Goal: Transaction & Acquisition: Purchase product/service

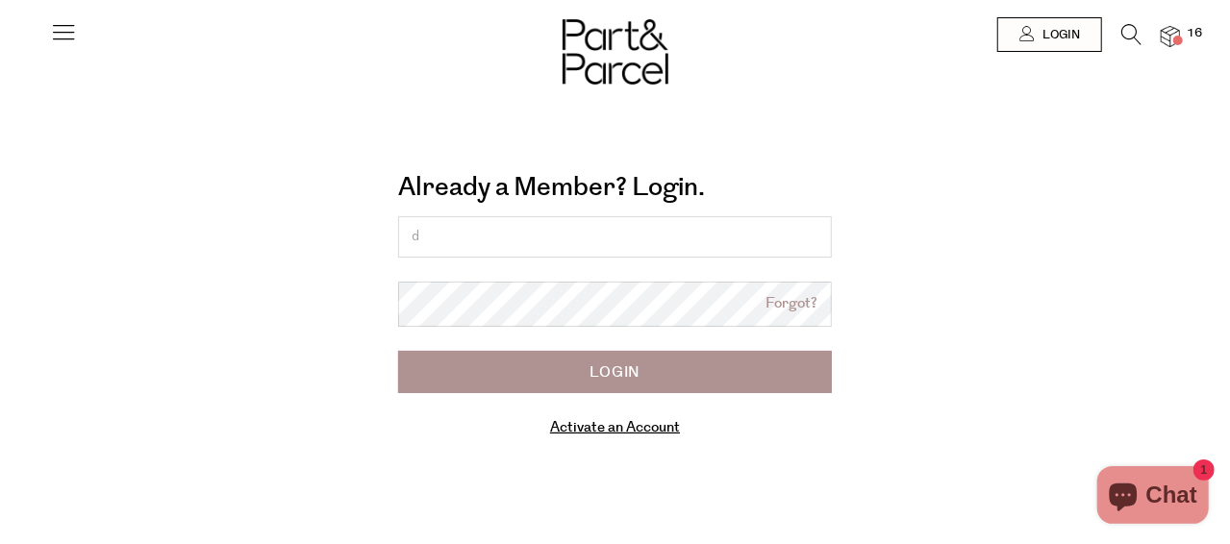
type input "[EMAIL_ADDRESS][DOMAIN_NAME]"
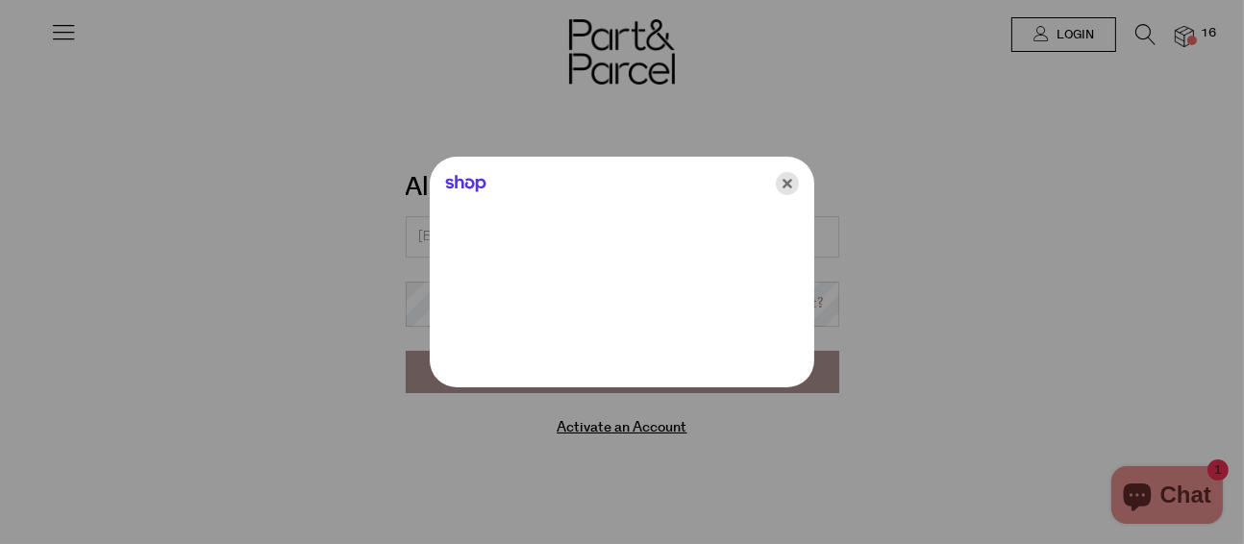
click at [785, 182] on icon "Close" at bounding box center [787, 183] width 23 height 23
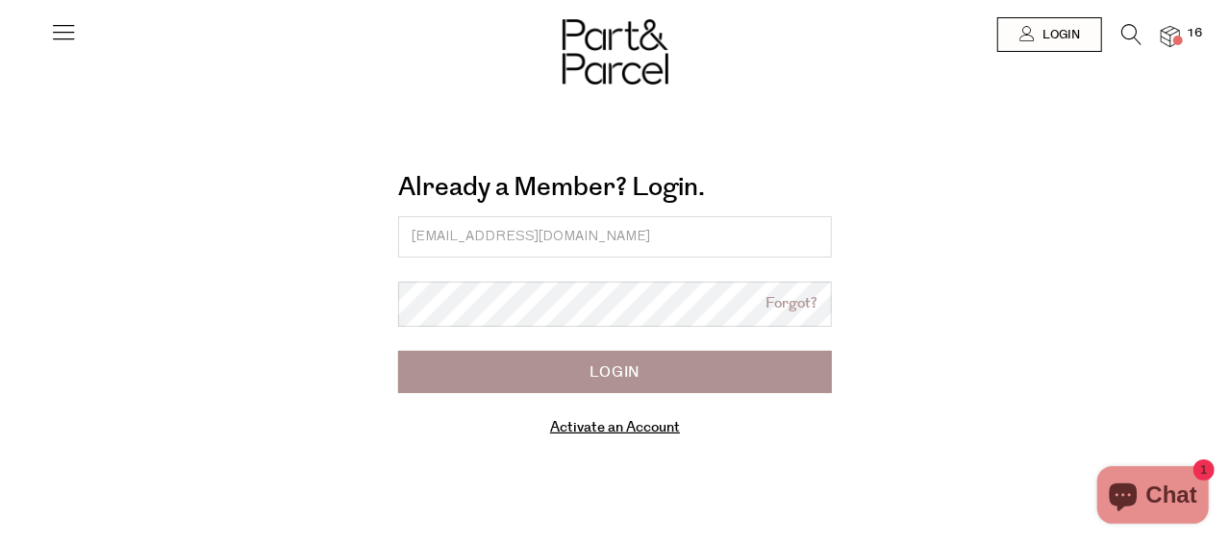
click at [609, 388] on input "Login" at bounding box center [615, 372] width 434 height 42
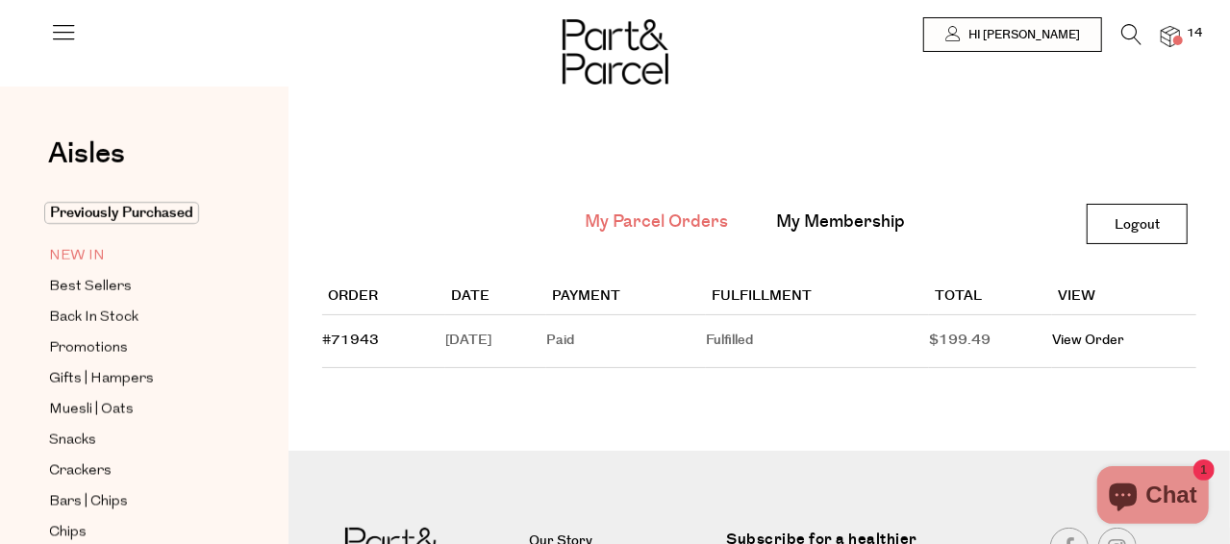
click at [80, 260] on span "NEW IN" at bounding box center [77, 256] width 56 height 23
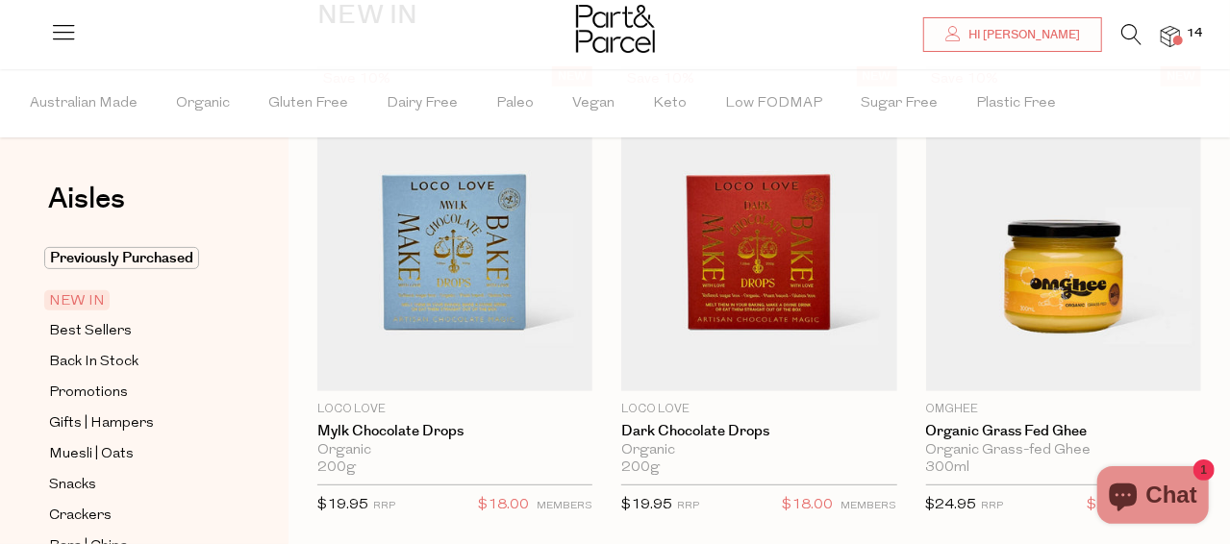
scroll to position [192, 0]
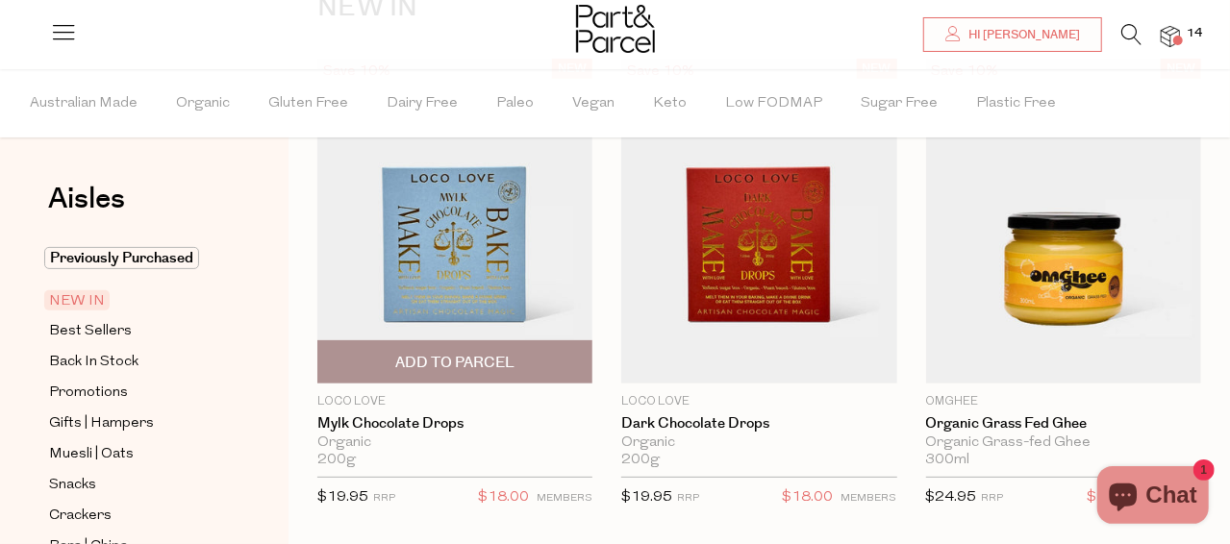
click at [484, 255] on img at bounding box center [454, 221] width 275 height 325
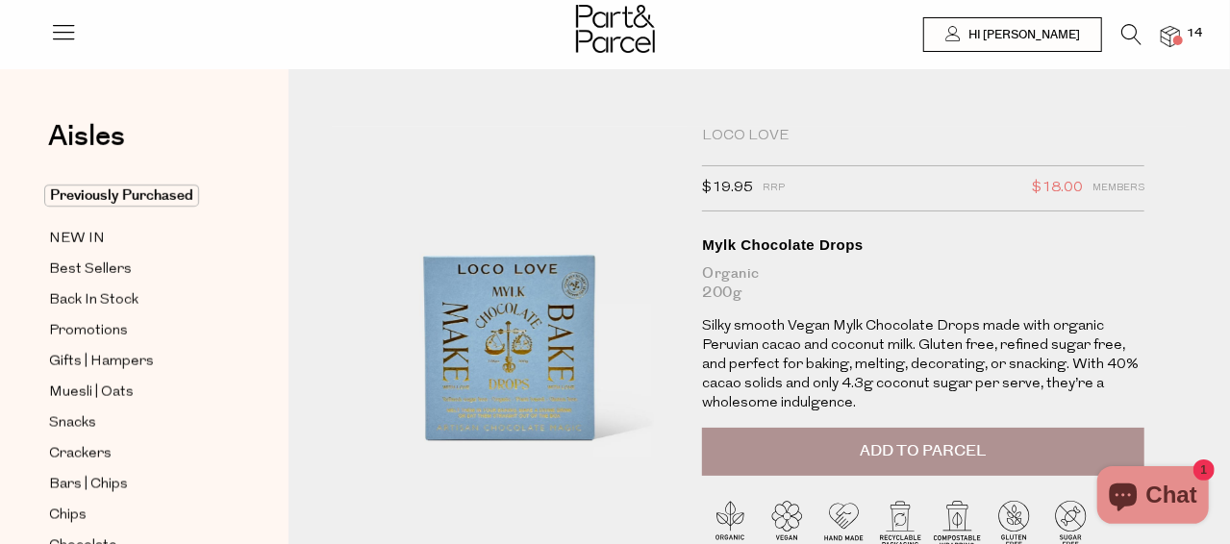
click at [931, 452] on span "Add to Parcel" at bounding box center [923, 451] width 126 height 22
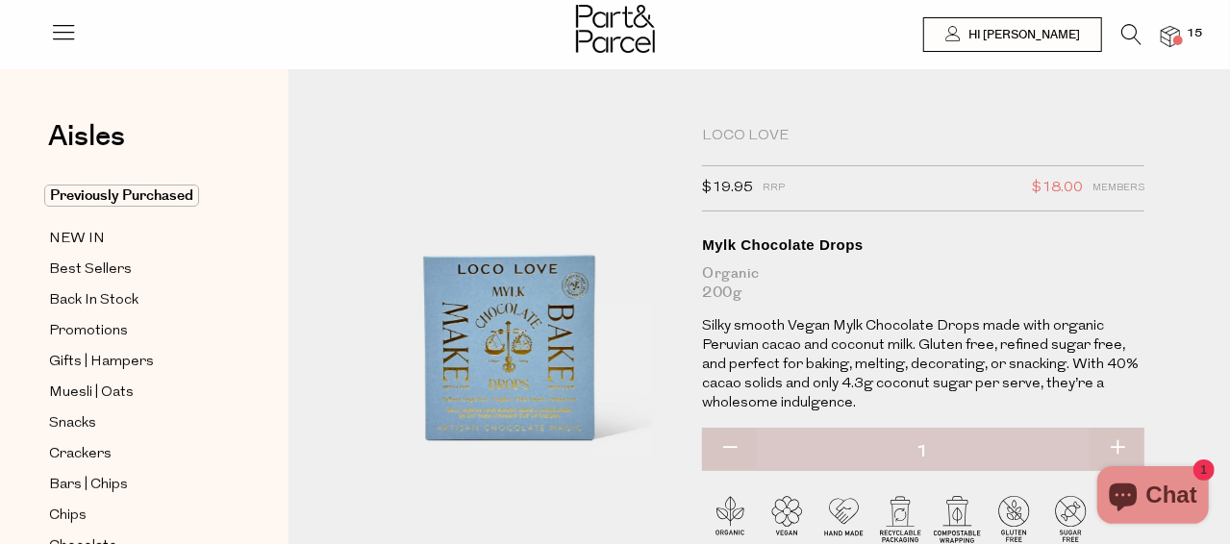
click at [1163, 28] on img at bounding box center [1169, 37] width 19 height 22
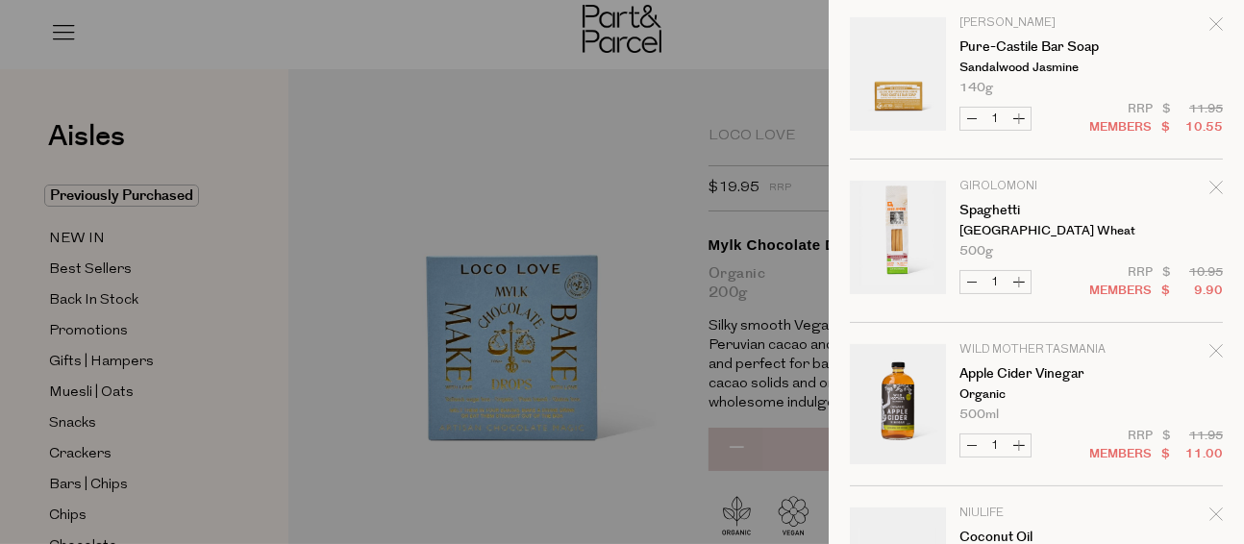
scroll to position [385, 0]
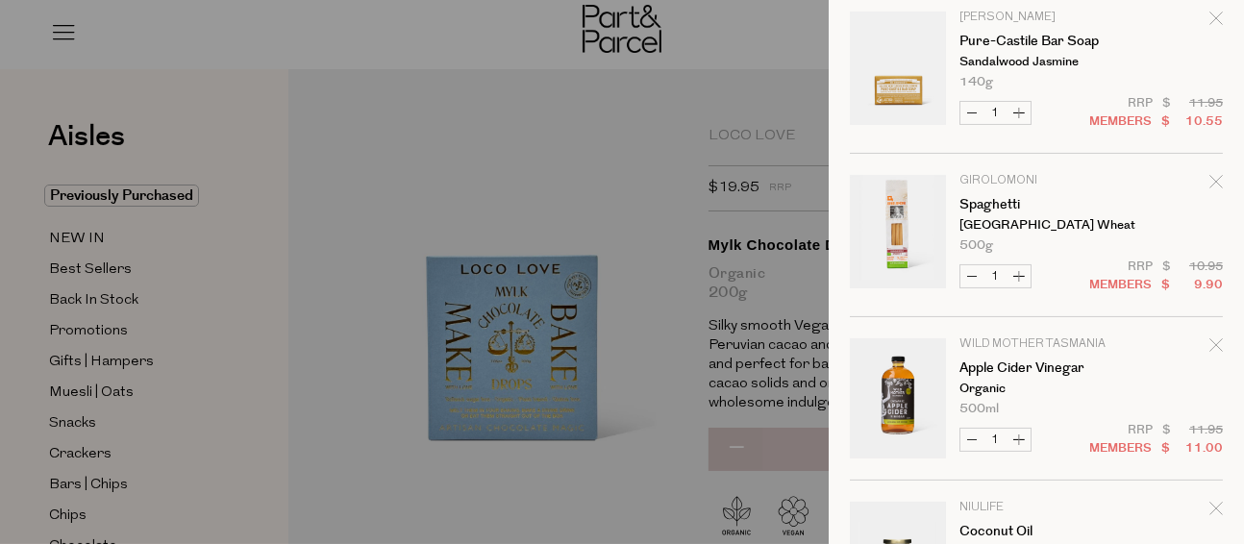
click at [1023, 276] on button "Increase Spaghetti" at bounding box center [1019, 276] width 23 height 22
type input "2"
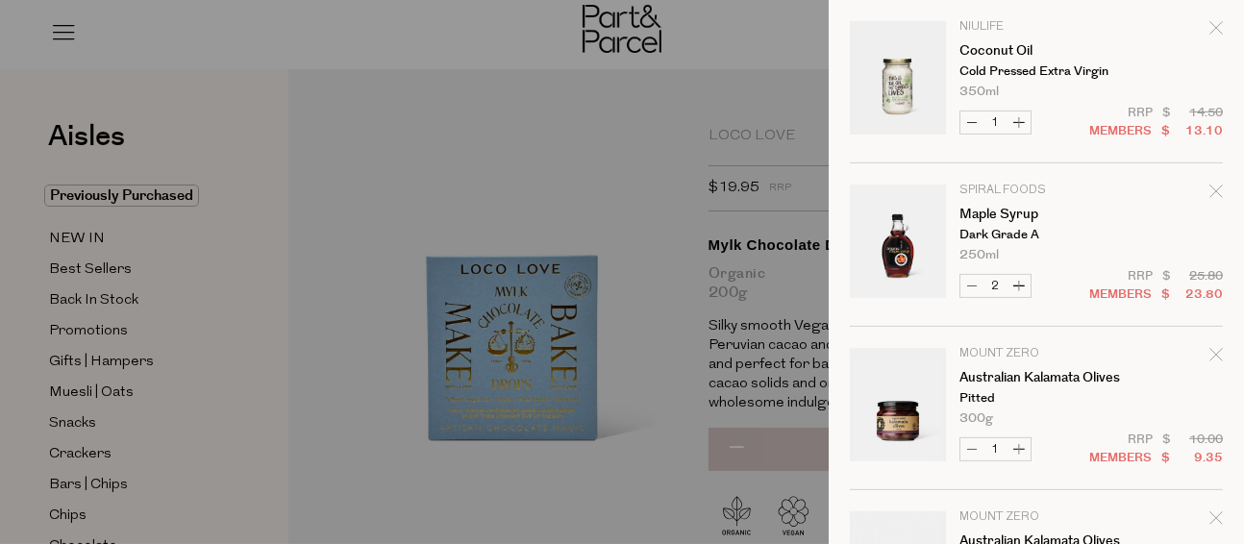
scroll to position [1153, 0]
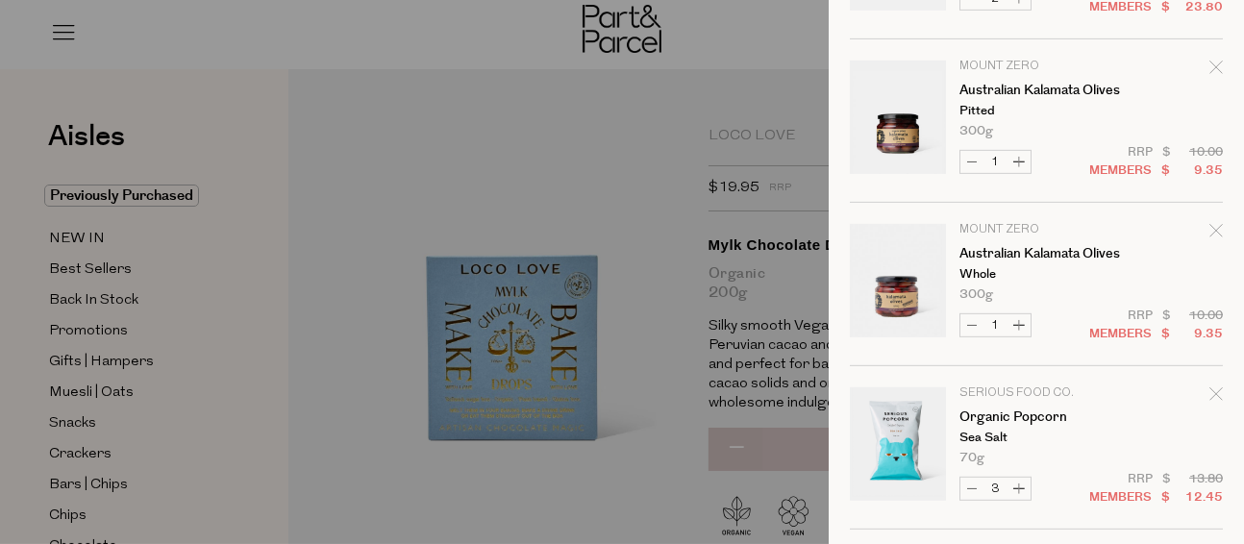
click at [1209, 225] on icon "Remove Australian Kalamata Olives" at bounding box center [1215, 230] width 13 height 13
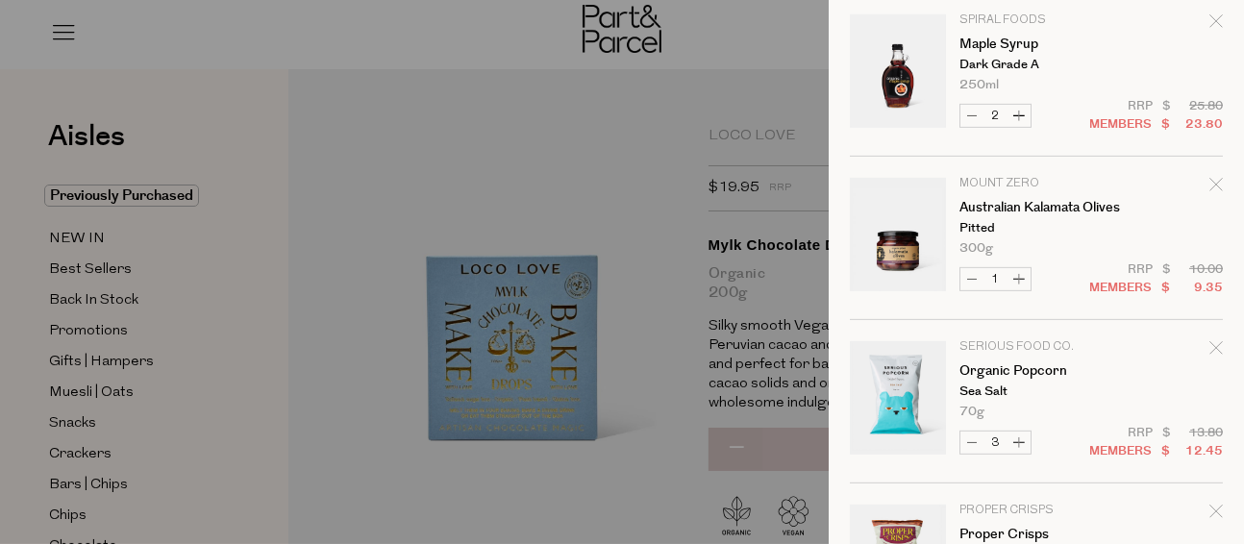
scroll to position [1058, 0]
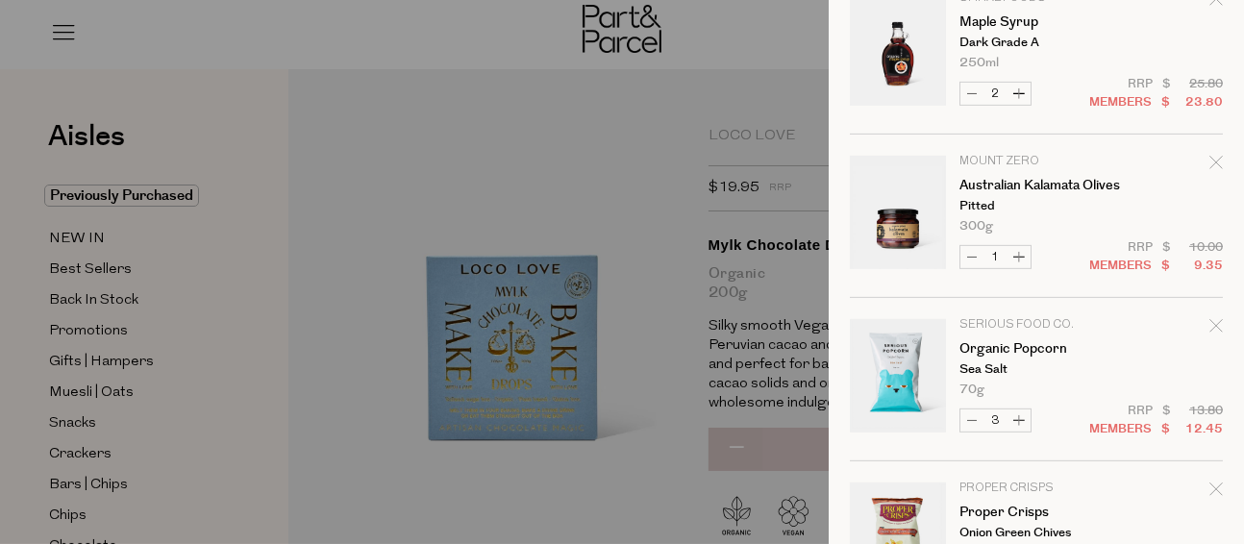
click at [1022, 414] on button "Increase Organic Popcorn" at bounding box center [1019, 421] width 23 height 22
type input "4"
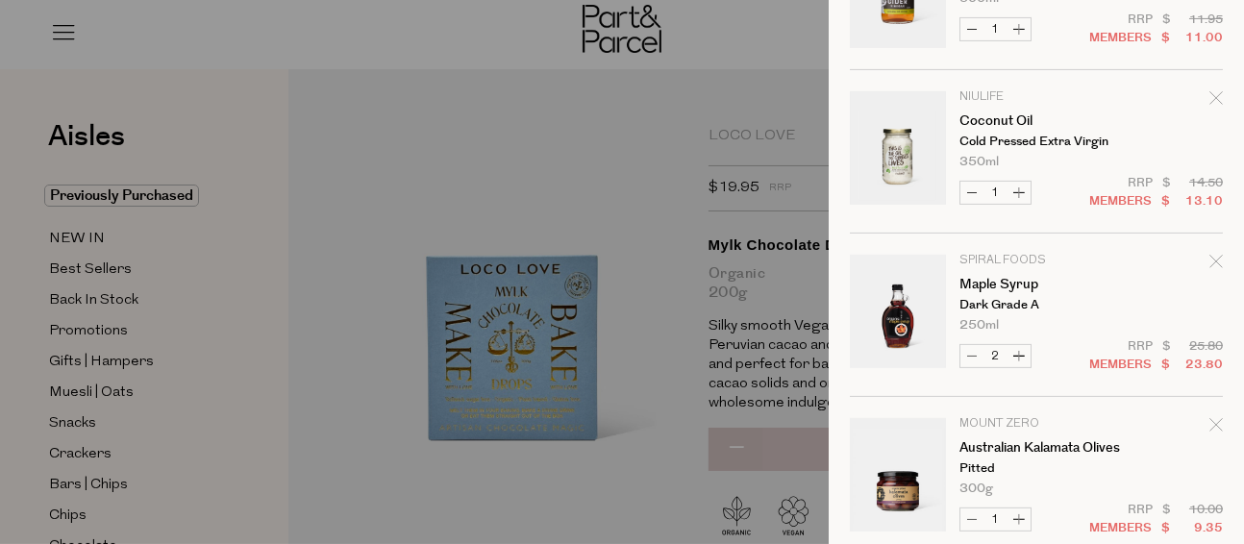
scroll to position [672, 0]
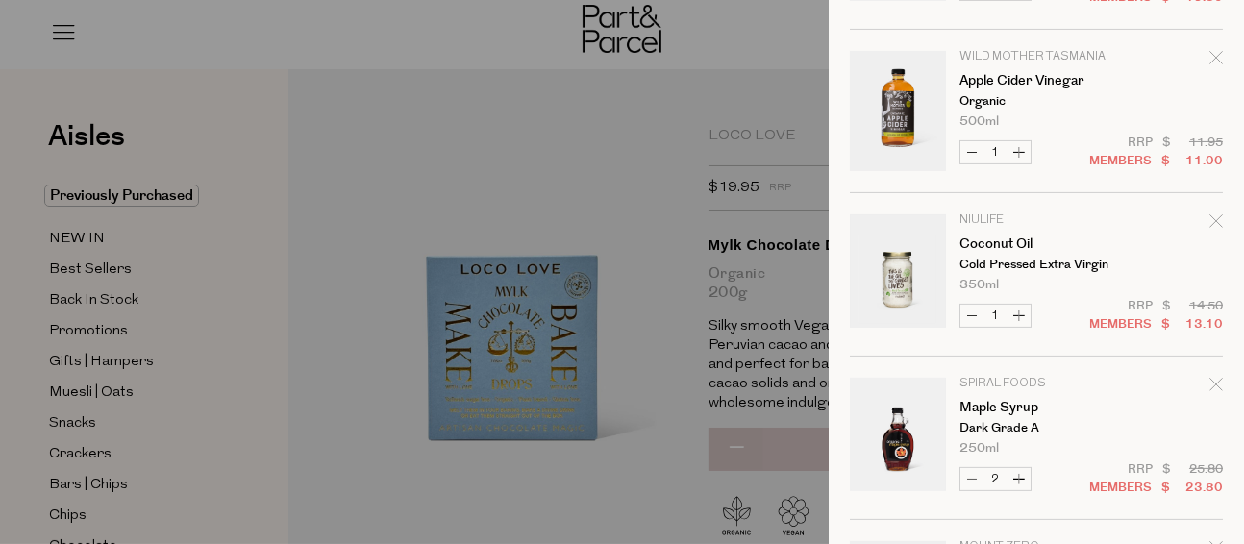
click at [1209, 218] on icon "Remove Coconut Oil" at bounding box center [1215, 220] width 13 height 13
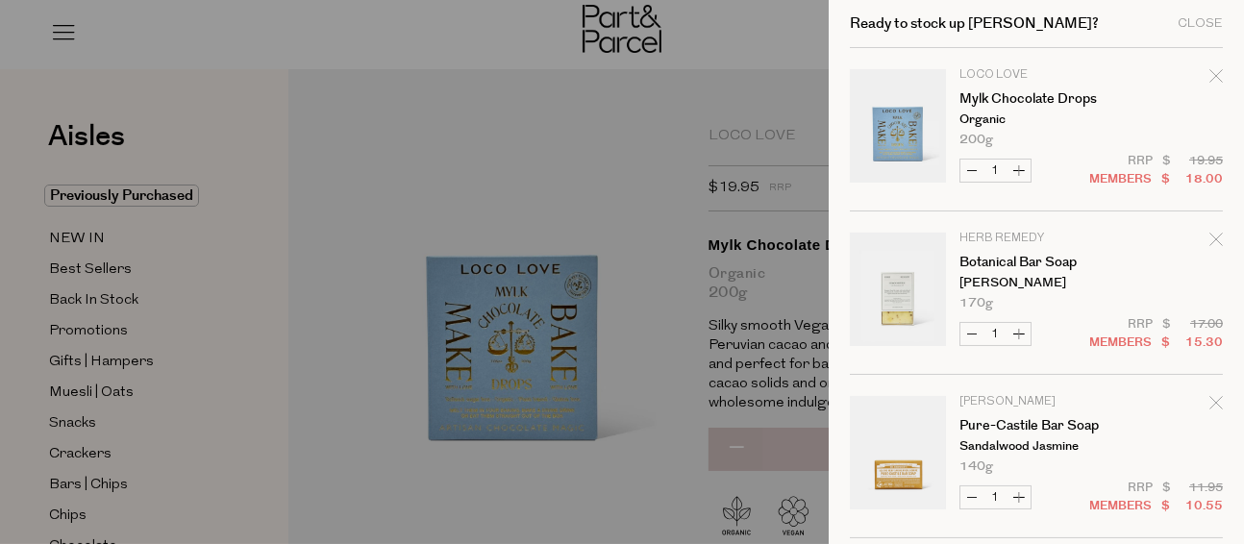
scroll to position [96, 0]
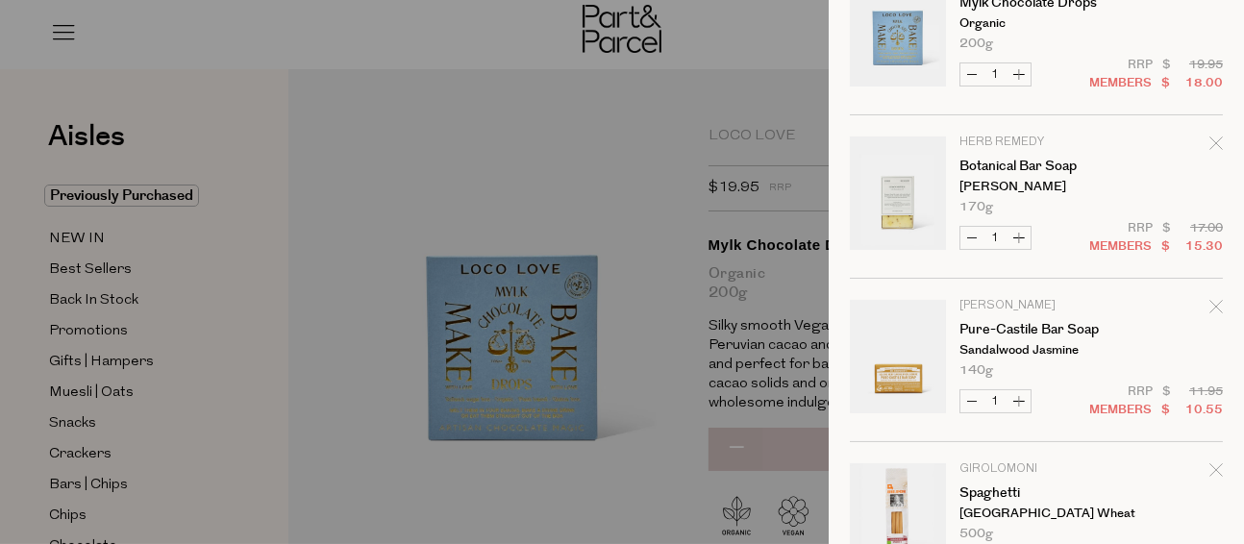
click at [1209, 147] on icon "Remove Botanical Bar Soap" at bounding box center [1215, 143] width 13 height 13
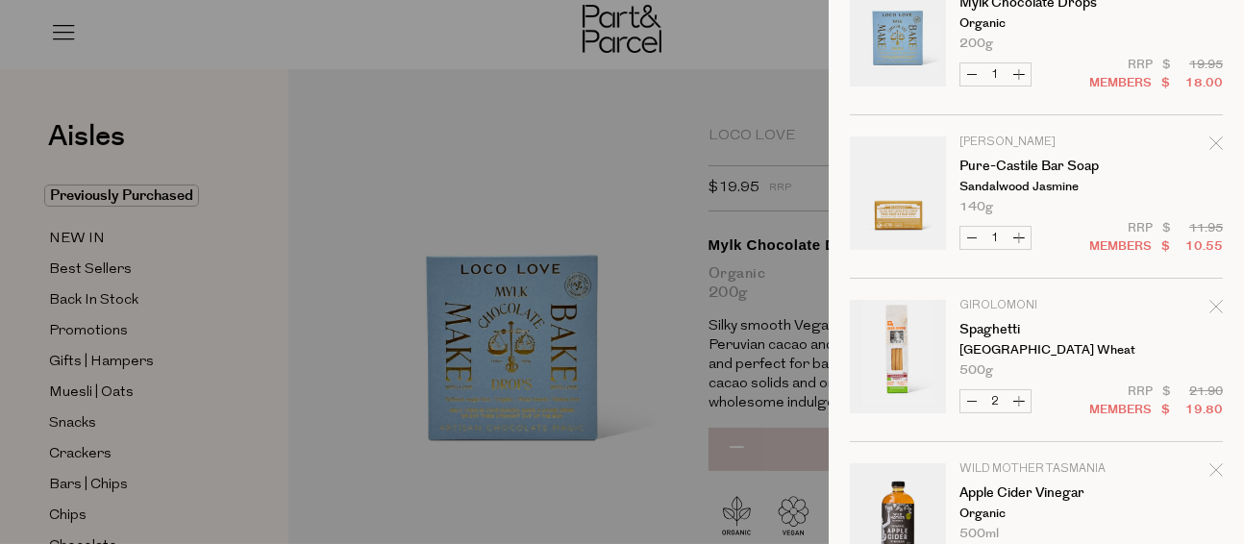
scroll to position [91, 0]
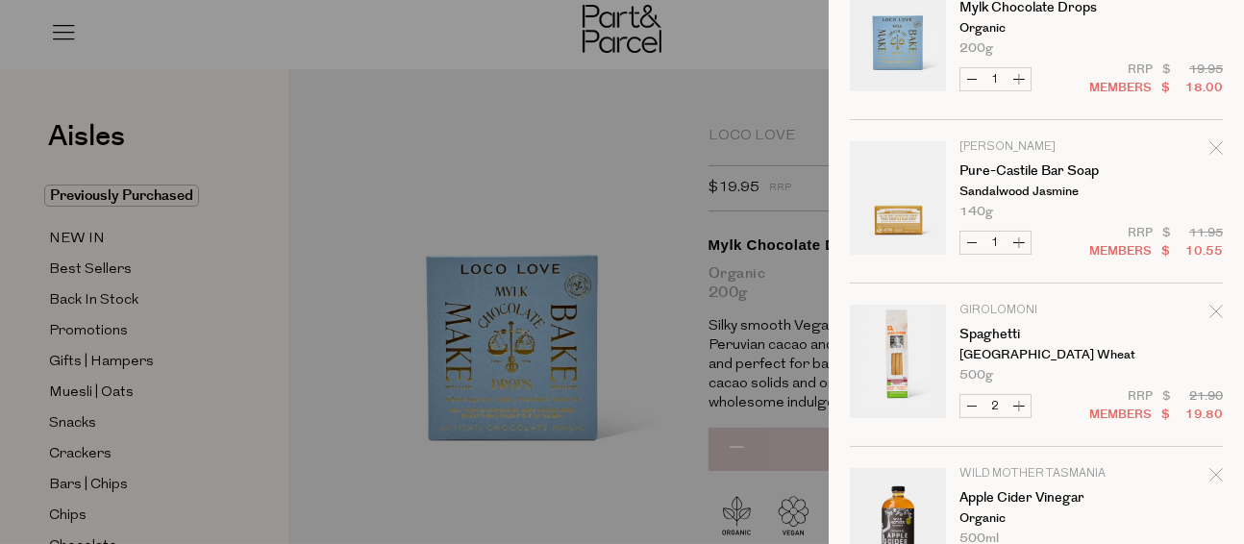
click at [917, 216] on link "Your cart" at bounding box center [898, 201] width 96 height 120
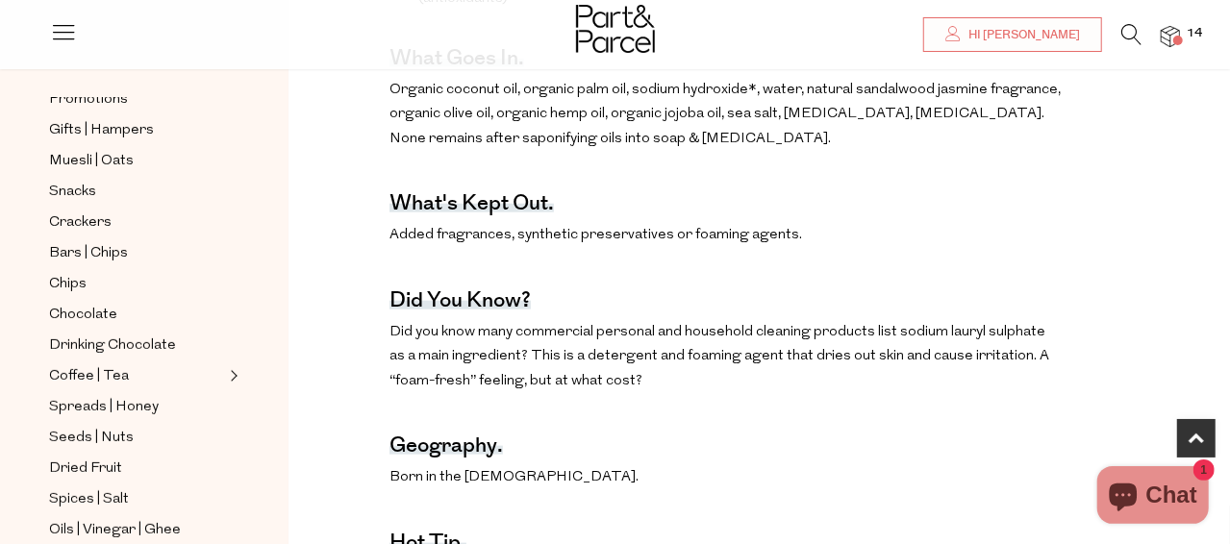
scroll to position [287, 0]
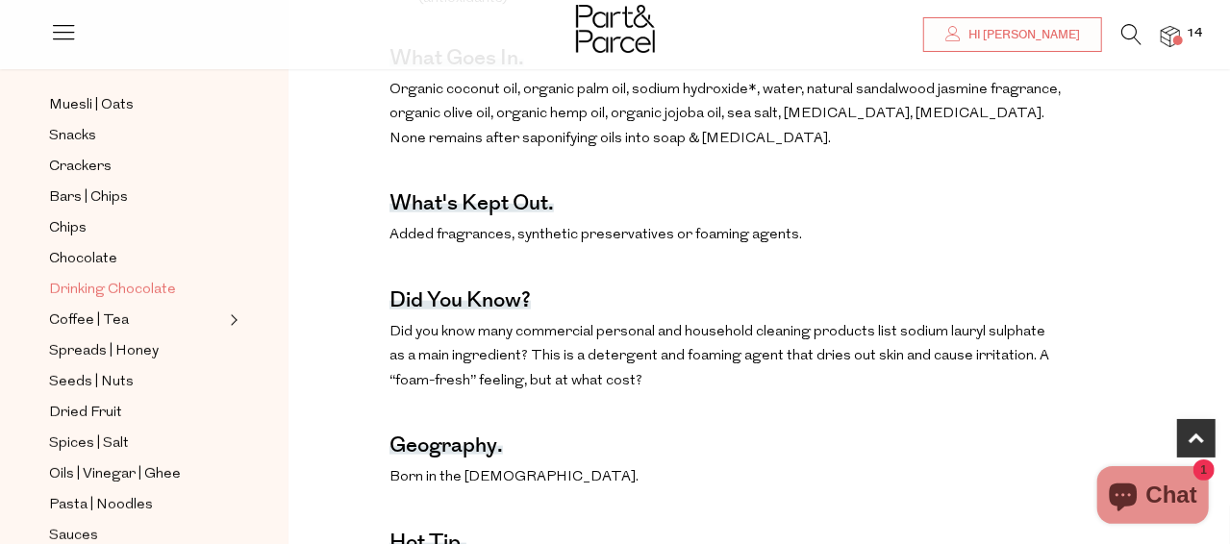
click at [95, 279] on span "Drinking Chocolate" at bounding box center [112, 290] width 127 height 23
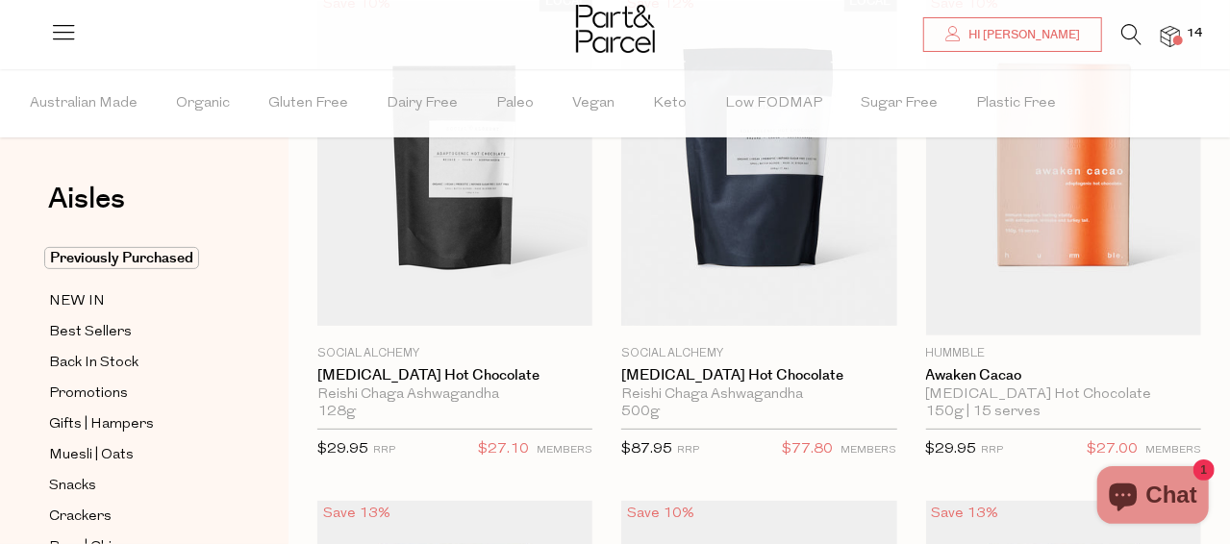
scroll to position [287, 0]
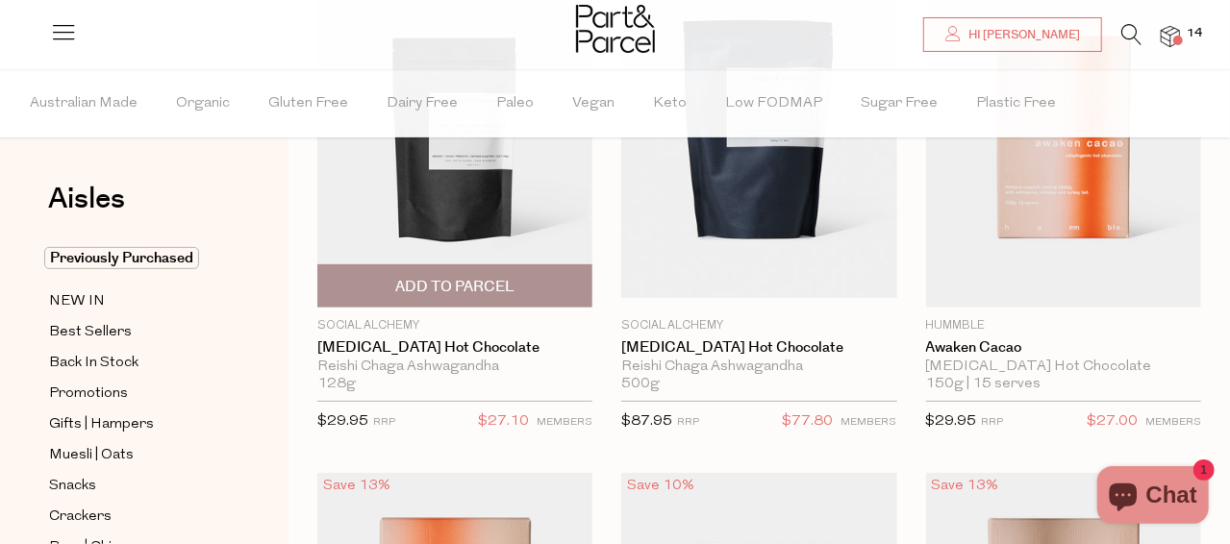
click at [479, 199] on img at bounding box center [454, 135] width 275 height 325
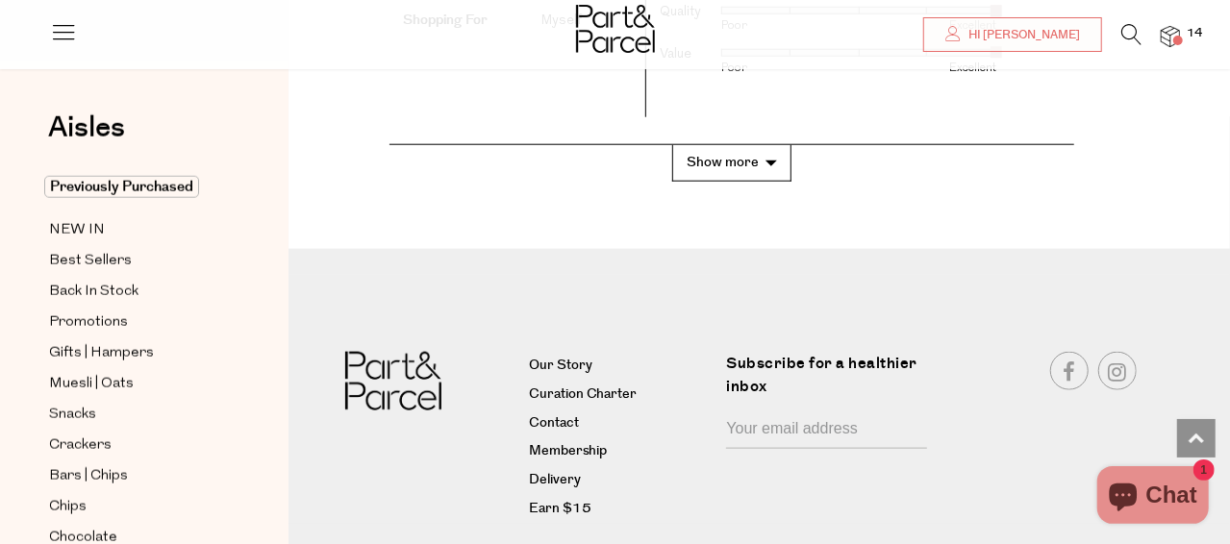
scroll to position [4807, 0]
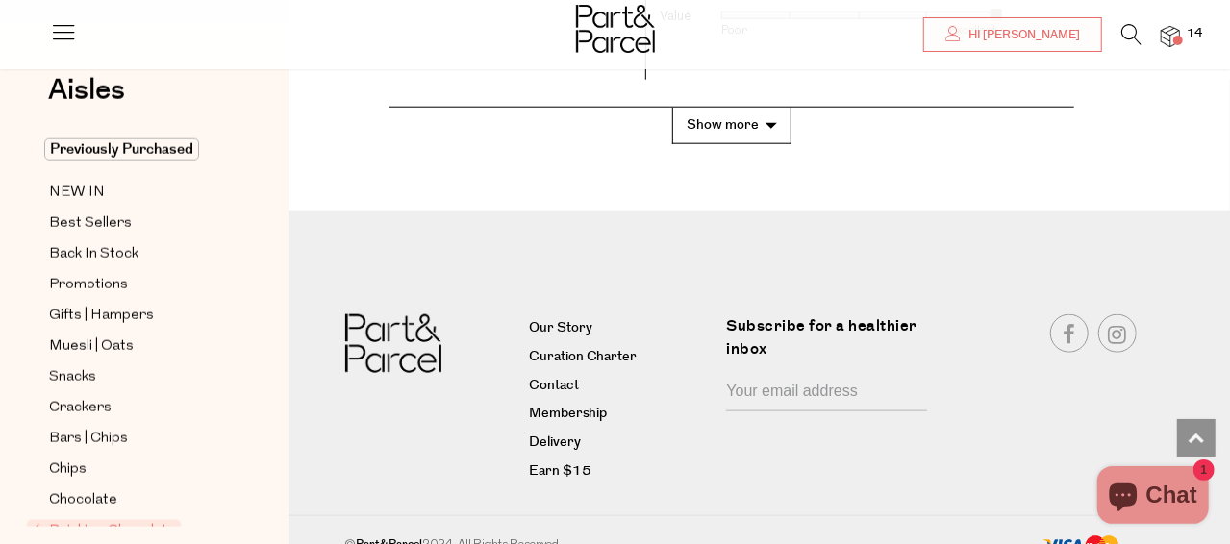
click at [716, 122] on button "Show more" at bounding box center [731, 126] width 119 height 36
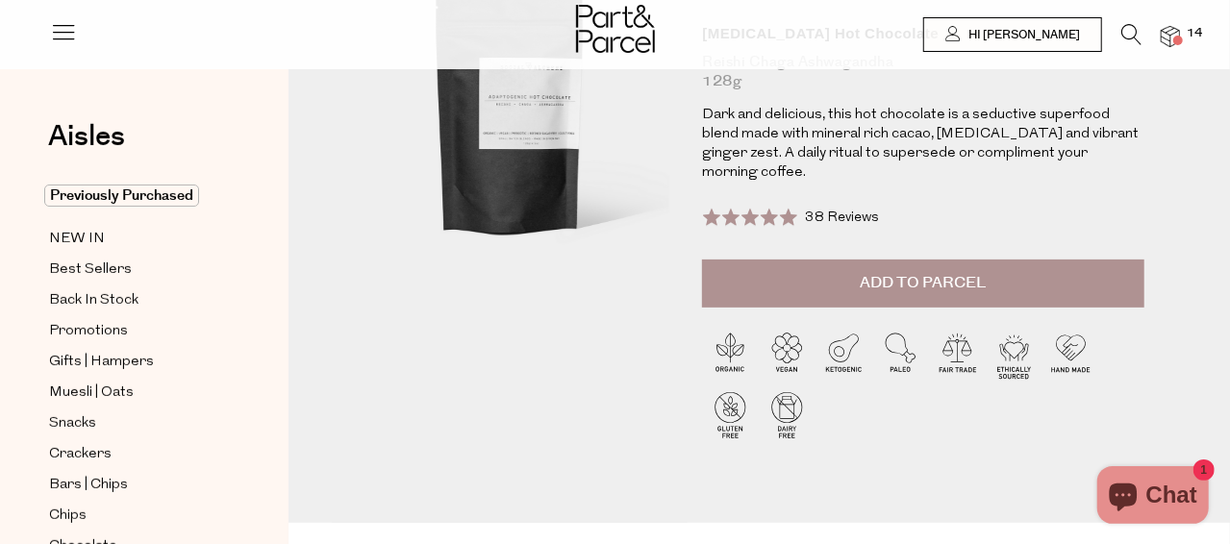
scroll to position [0, 0]
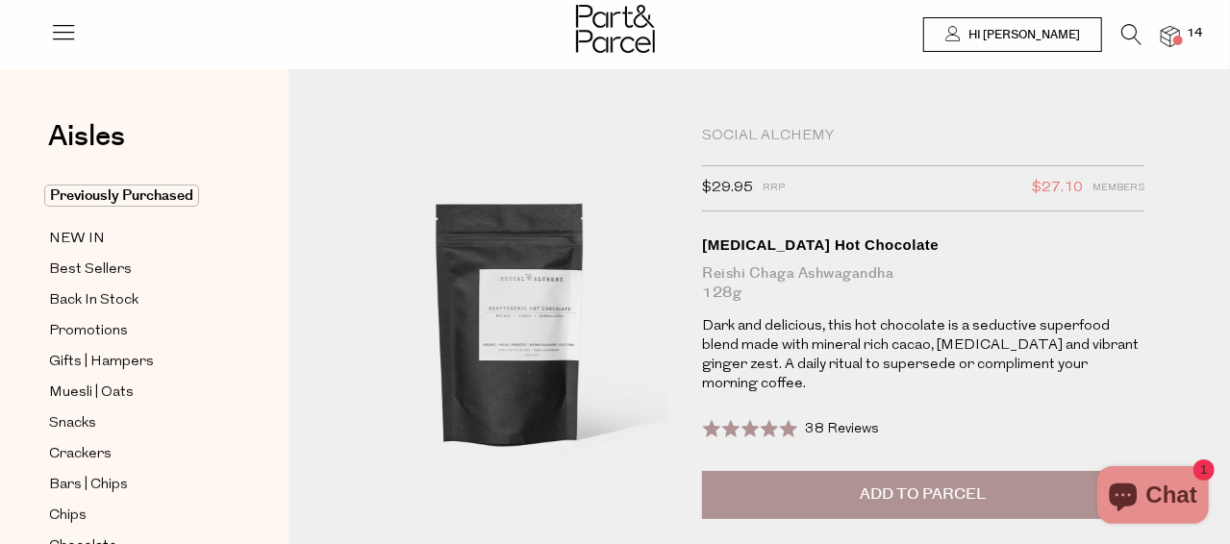
click at [868, 512] on button "Add to Parcel" at bounding box center [923, 495] width 442 height 48
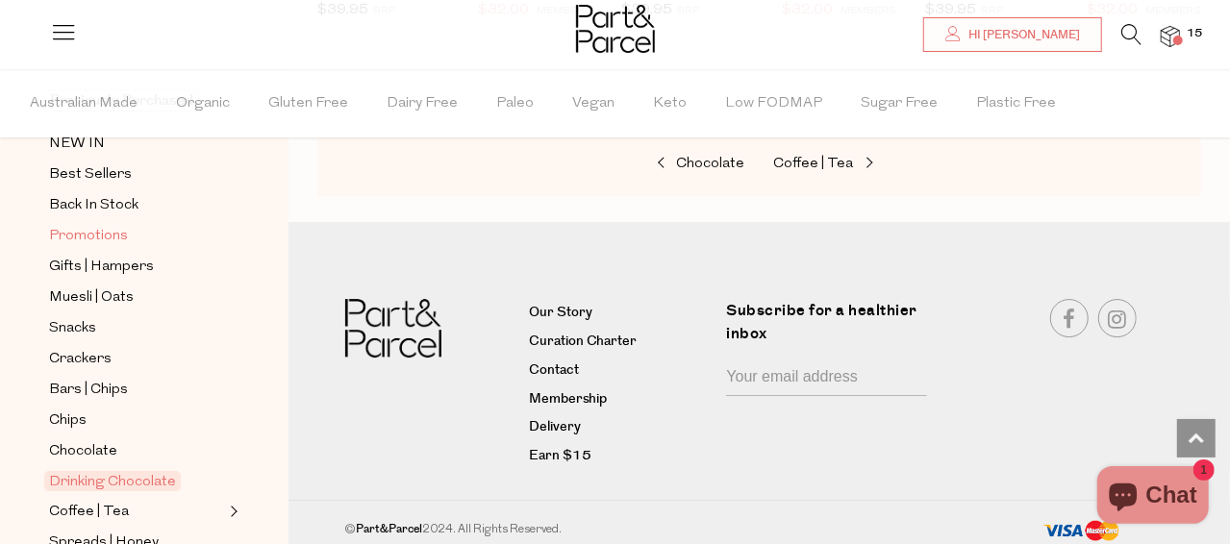
scroll to position [287, 0]
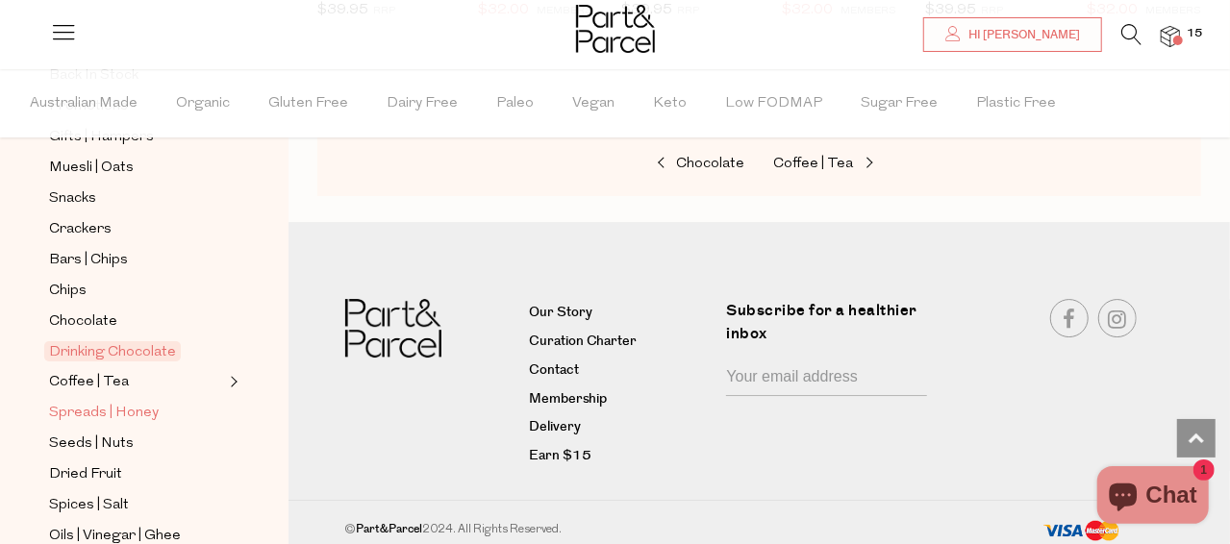
click at [119, 402] on span "Spreads | Honey" at bounding box center [104, 413] width 110 height 23
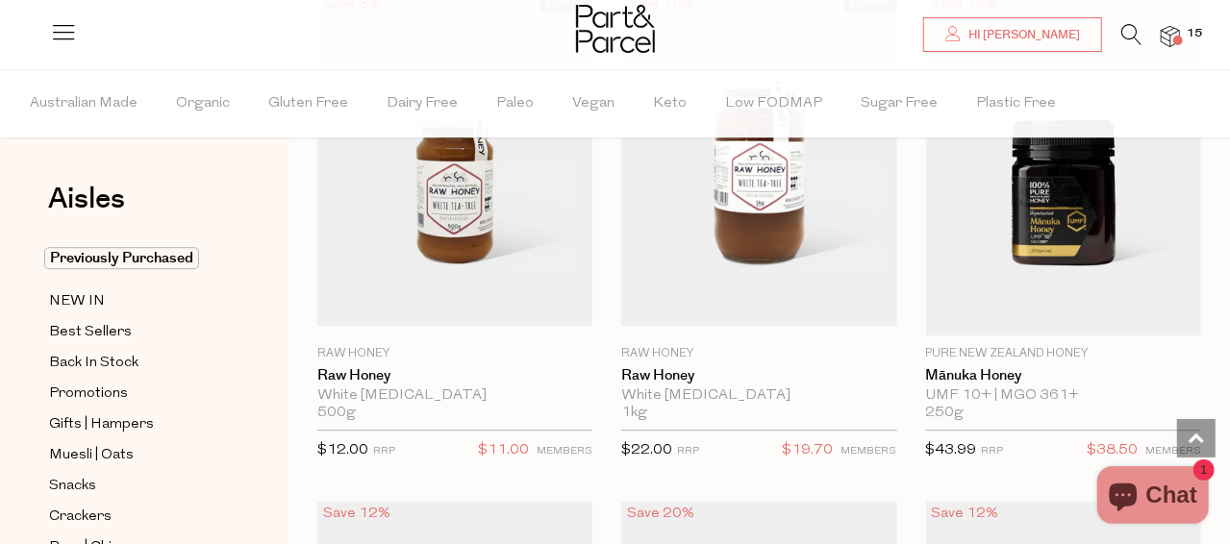
scroll to position [6633, 0]
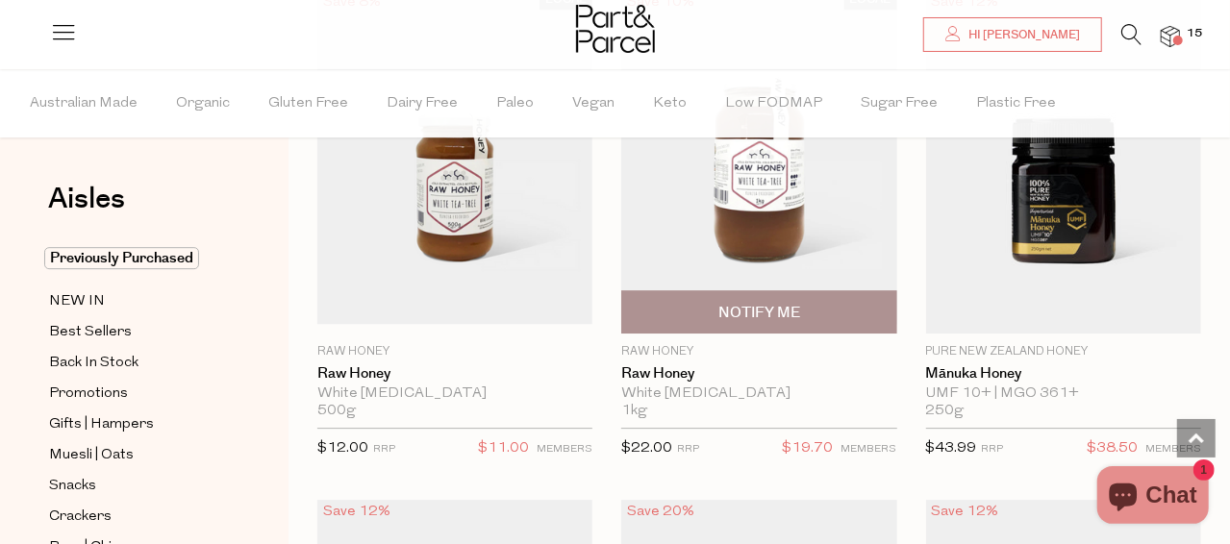
click at [759, 303] on span "Notify Me" at bounding box center [759, 313] width 82 height 20
type input "Notify when available"
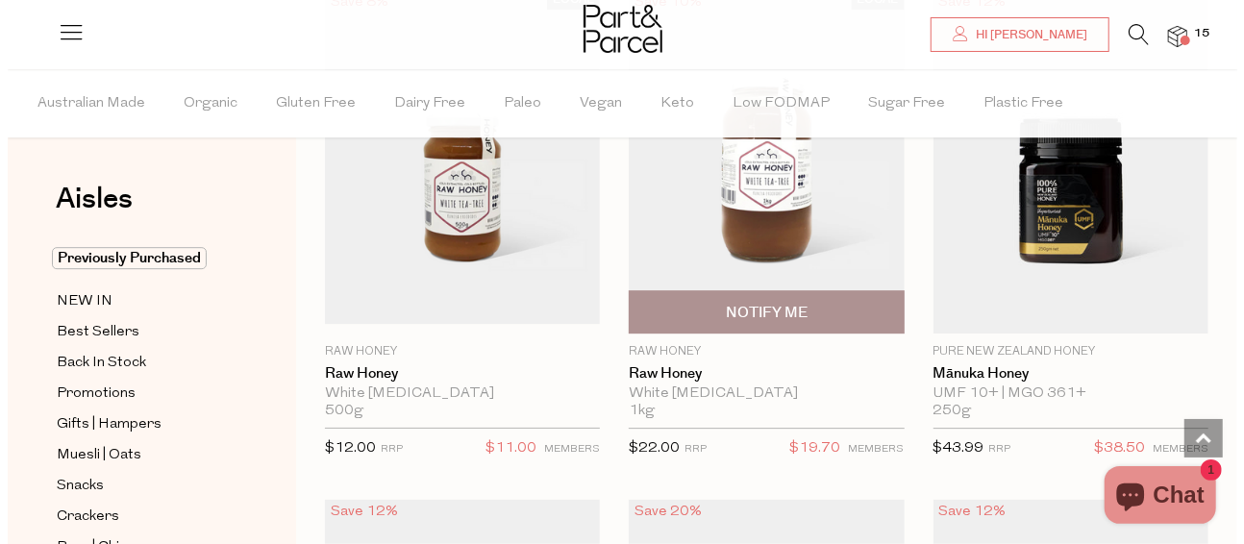
scroll to position [6707, 0]
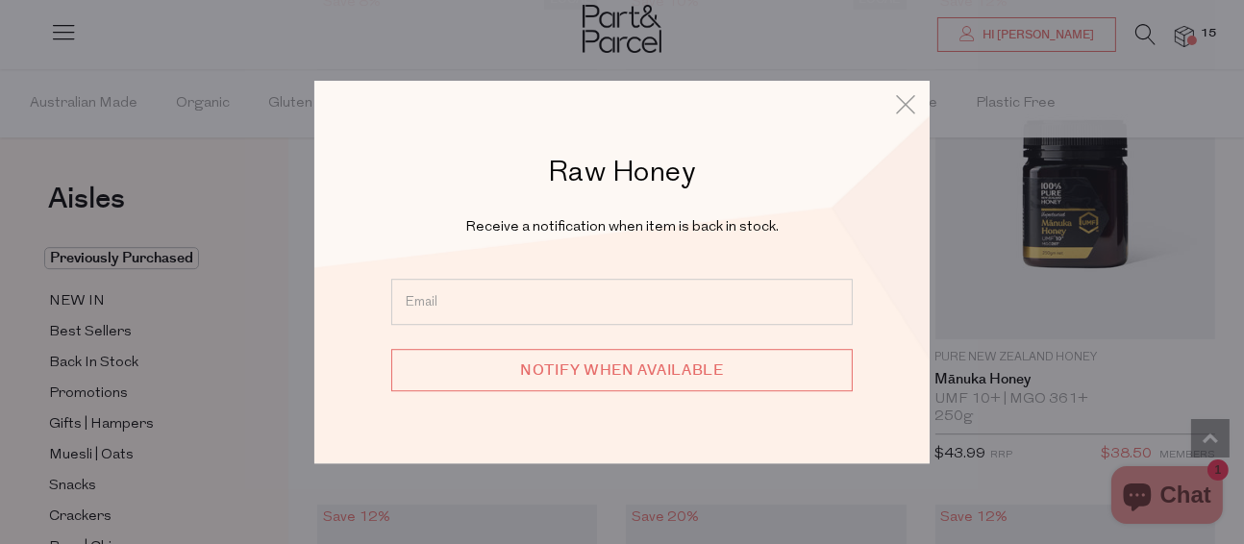
click at [545, 296] on input "email" at bounding box center [621, 302] width 461 height 46
type input "dawnk008@gmail.com"
click at [649, 362] on input "Notify when available" at bounding box center [621, 370] width 461 height 42
type input "We will be in touch"
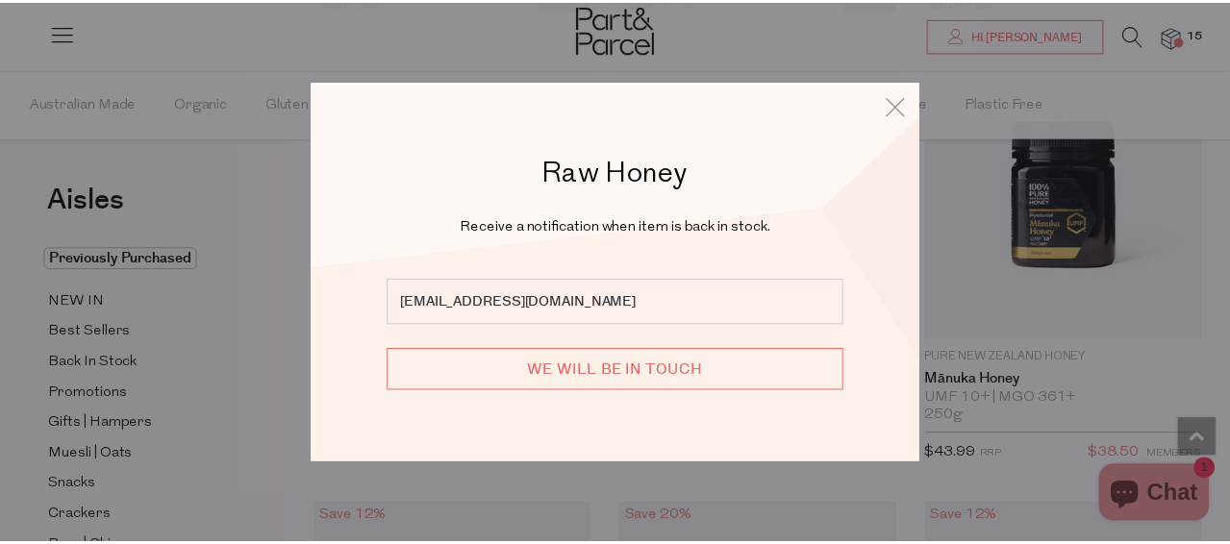
scroll to position [6633, 0]
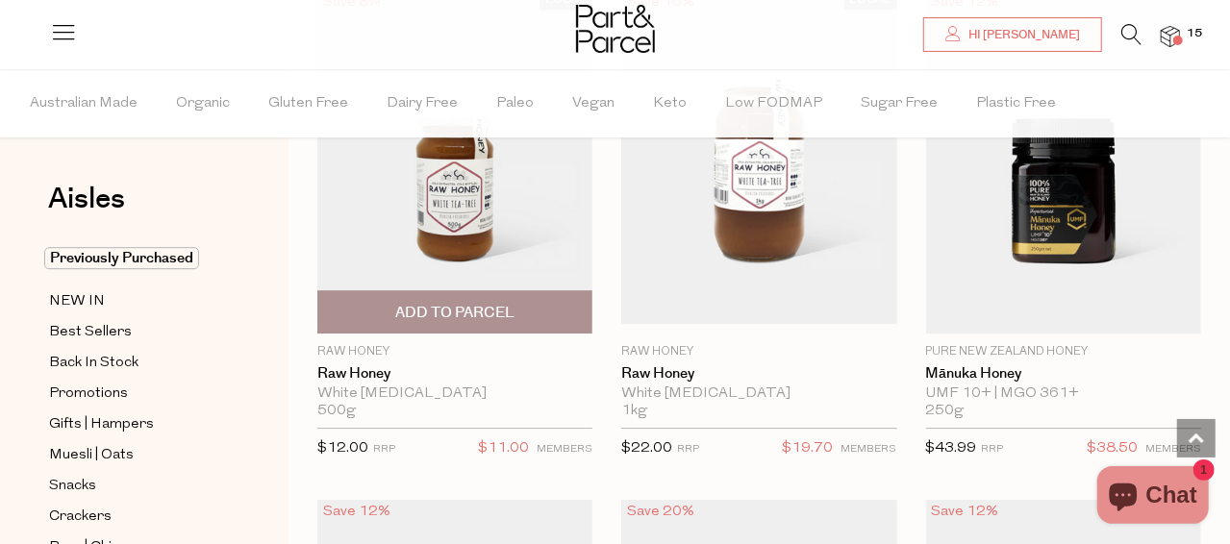
click at [392, 296] on span "Add To Parcel" at bounding box center [454, 311] width 263 height 41
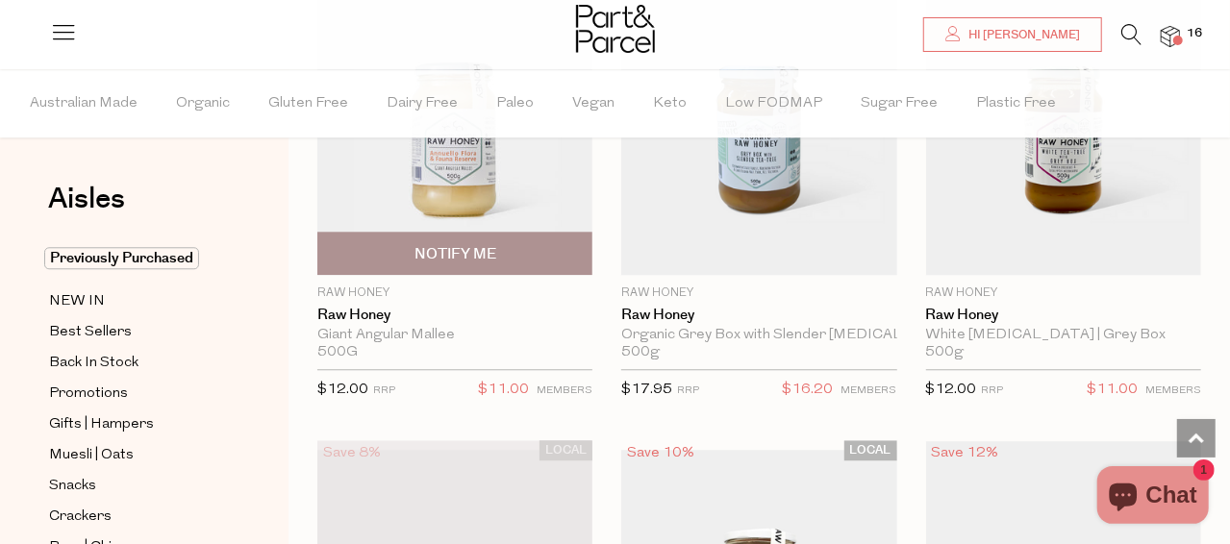
scroll to position [6153, 0]
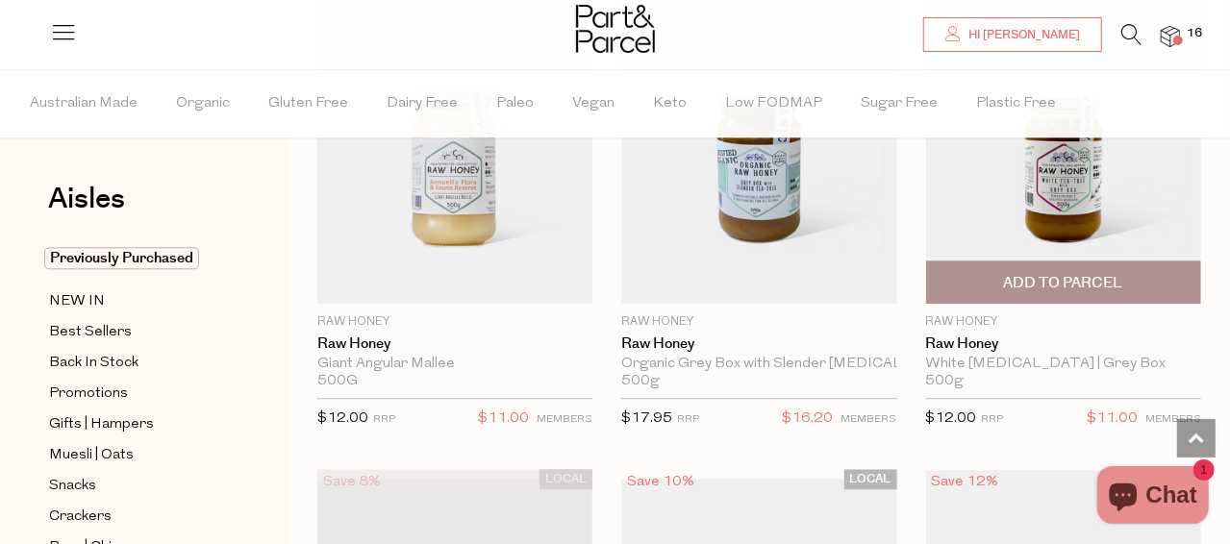
click at [964, 274] on span "Add To Parcel" at bounding box center [1063, 281] width 263 height 41
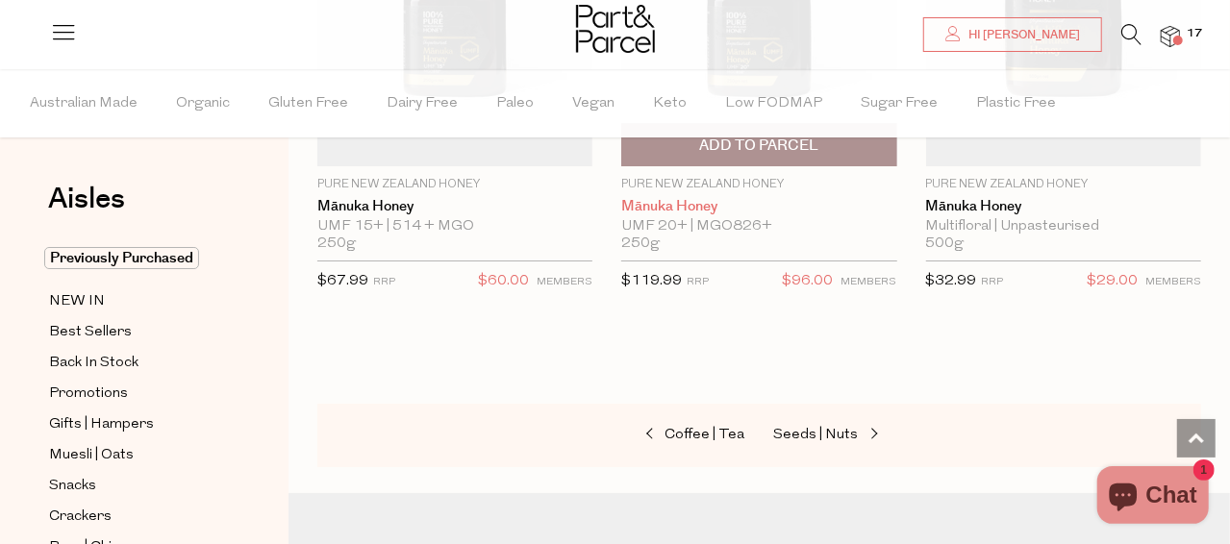
scroll to position [7476, 0]
